Goal: Use online tool/utility: Utilize a website feature to perform a specific function

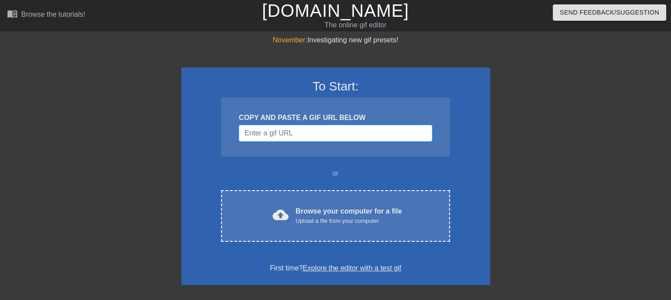
click at [289, 135] on input "Username" at bounding box center [335, 133] width 193 height 17
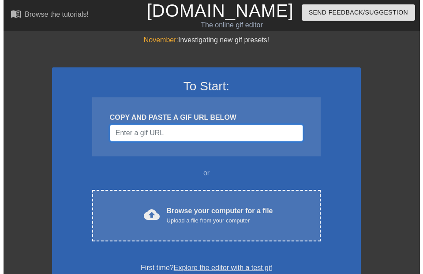
scroll to position [0, 7]
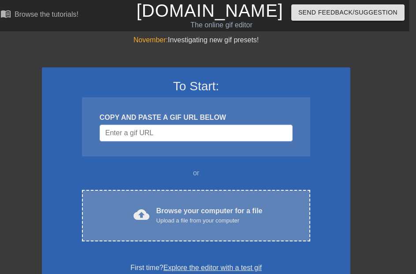
click at [274, 216] on div "cloud_upload Browse your computer for a file Upload a file from your computer" at bounding box center [196, 216] width 191 height 20
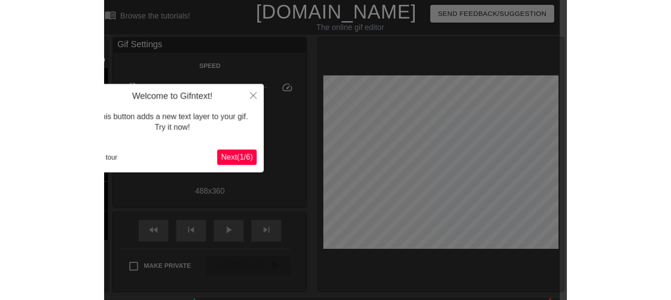
scroll to position [21, 7]
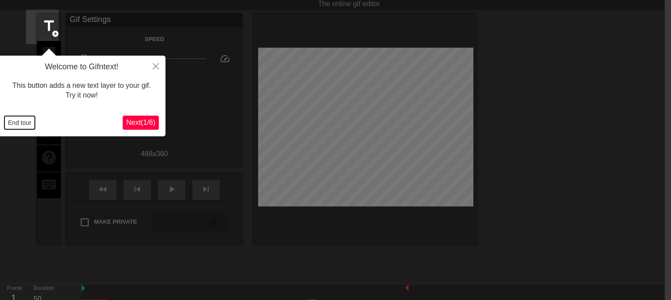
click at [21, 120] on button "End tour" at bounding box center [19, 122] width 30 height 13
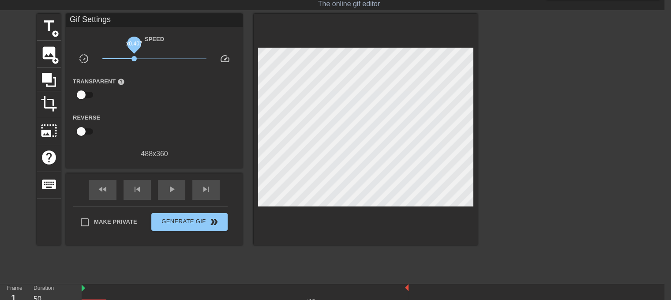
drag, startPoint x: 152, startPoint y: 60, endPoint x: 133, endPoint y: 60, distance: 19.0
click at [133, 60] on span "x0.407" at bounding box center [133, 58] width 5 height 5
click at [169, 194] on div "play_arrow" at bounding box center [171, 190] width 27 height 20
click at [163, 60] on span "x0.394" at bounding box center [154, 58] width 105 height 11
drag, startPoint x: 155, startPoint y: 58, endPoint x: 148, endPoint y: 58, distance: 6.6
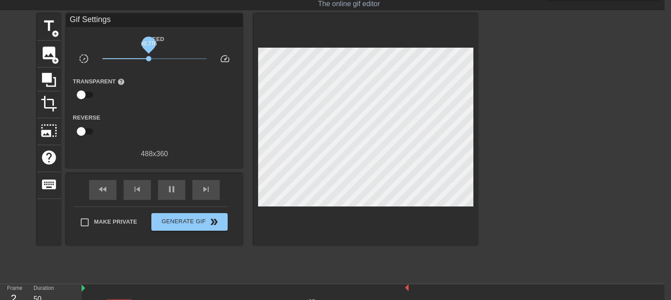
click at [148, 58] on span "x0.776" at bounding box center [154, 58] width 105 height 11
drag, startPoint x: 148, startPoint y: 56, endPoint x: 154, endPoint y: 56, distance: 6.6
click at [154, 56] on span "x1.00" at bounding box center [154, 58] width 5 height 5
click at [150, 56] on span "x0.841" at bounding box center [150, 58] width 5 height 5
drag, startPoint x: 150, startPoint y: 56, endPoint x: 146, endPoint y: 56, distance: 4.9
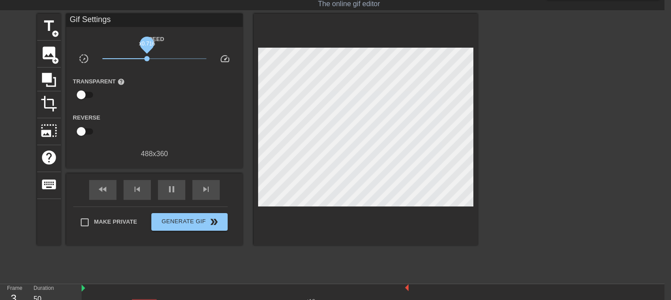
click at [146, 56] on span "x0.716" at bounding box center [146, 58] width 5 height 5
click at [147, 56] on span "x0.733" at bounding box center [147, 58] width 5 height 5
click at [50, 48] on span "image" at bounding box center [49, 53] width 17 height 17
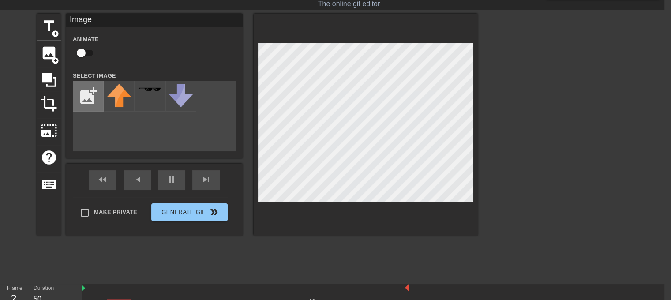
click at [94, 102] on input "file" at bounding box center [88, 96] width 30 height 30
type input "C:\fakepath\Awakener's_orb.png"
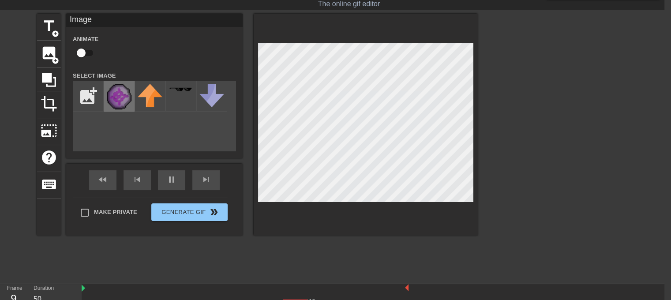
click at [111, 100] on img at bounding box center [119, 97] width 25 height 26
click at [124, 98] on img at bounding box center [119, 97] width 25 height 26
click at [127, 98] on img at bounding box center [119, 97] width 25 height 26
click at [156, 97] on img at bounding box center [150, 95] width 25 height 23
click at [116, 97] on img at bounding box center [119, 97] width 25 height 26
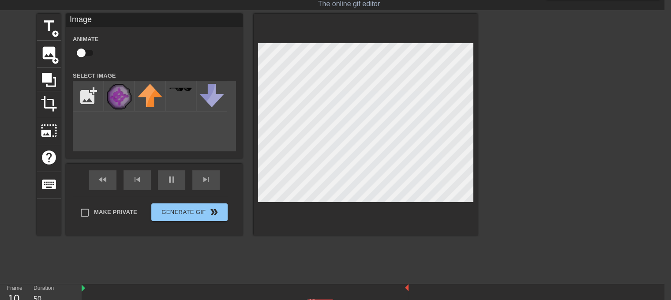
click at [168, 137] on div "add_photo_alternate" at bounding box center [154, 116] width 163 height 71
drag, startPoint x: 168, startPoint y: 137, endPoint x: 151, endPoint y: 139, distance: 16.5
click at [153, 139] on div "add_photo_alternate" at bounding box center [154, 116] width 163 height 71
click at [122, 101] on img at bounding box center [119, 97] width 25 height 26
click at [122, 97] on img at bounding box center [119, 97] width 25 height 26
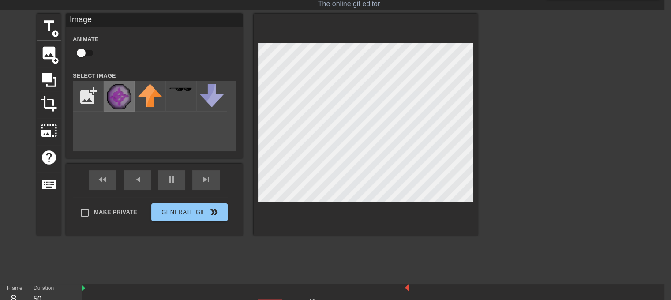
click at [126, 92] on img at bounding box center [119, 97] width 25 height 26
drag, startPoint x: 134, startPoint y: 125, endPoint x: 106, endPoint y: 134, distance: 29.7
click at [106, 134] on div "add_photo_alternate" at bounding box center [154, 116] width 163 height 71
drag, startPoint x: 252, startPoint y: 138, endPoint x: 166, endPoint y: 136, distance: 86.5
click at [167, 135] on div "add_photo_alternate" at bounding box center [154, 116] width 163 height 71
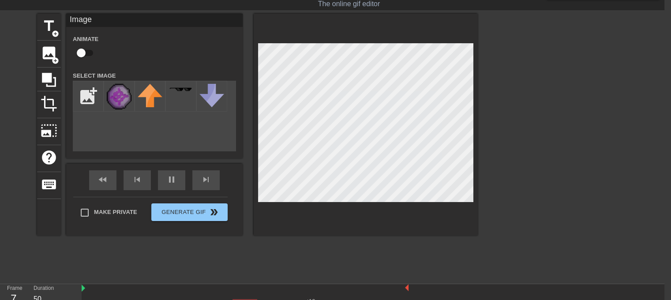
click at [82, 52] on input "checkbox" at bounding box center [81, 53] width 50 height 17
click at [88, 52] on input "checkbox" at bounding box center [89, 53] width 50 height 17
checkbox input "false"
